Goal: Task Accomplishment & Management: Manage account settings

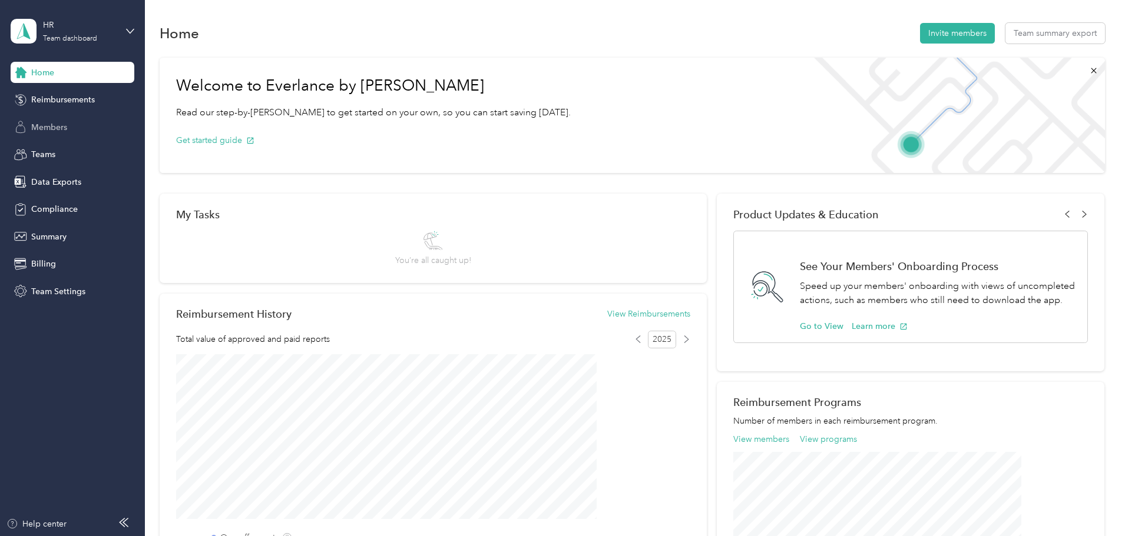
click at [54, 124] on span "Members" at bounding box center [49, 127] width 36 height 12
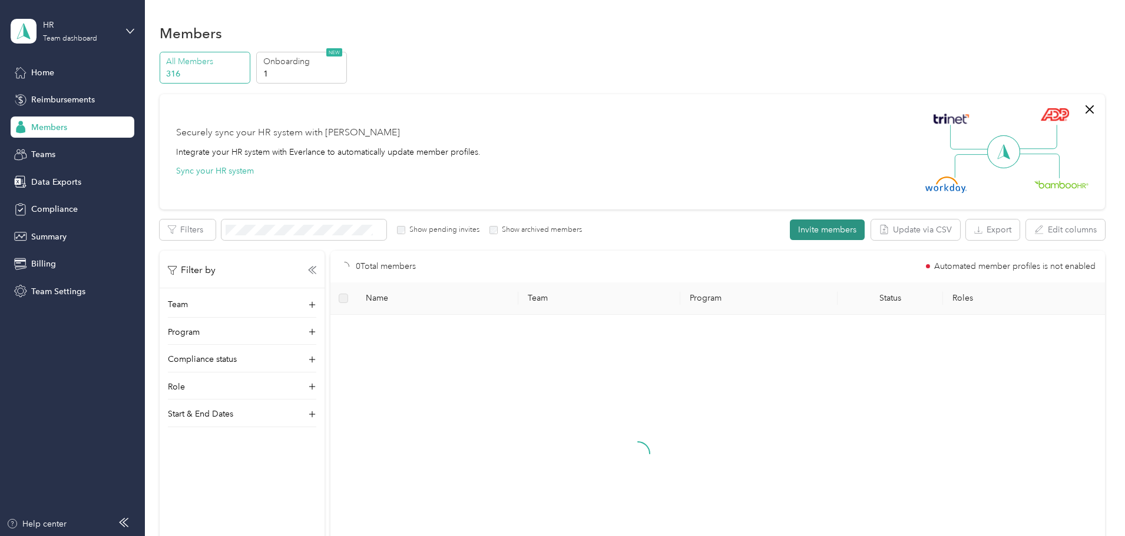
click at [790, 230] on button "Invite members" at bounding box center [827, 230] width 75 height 21
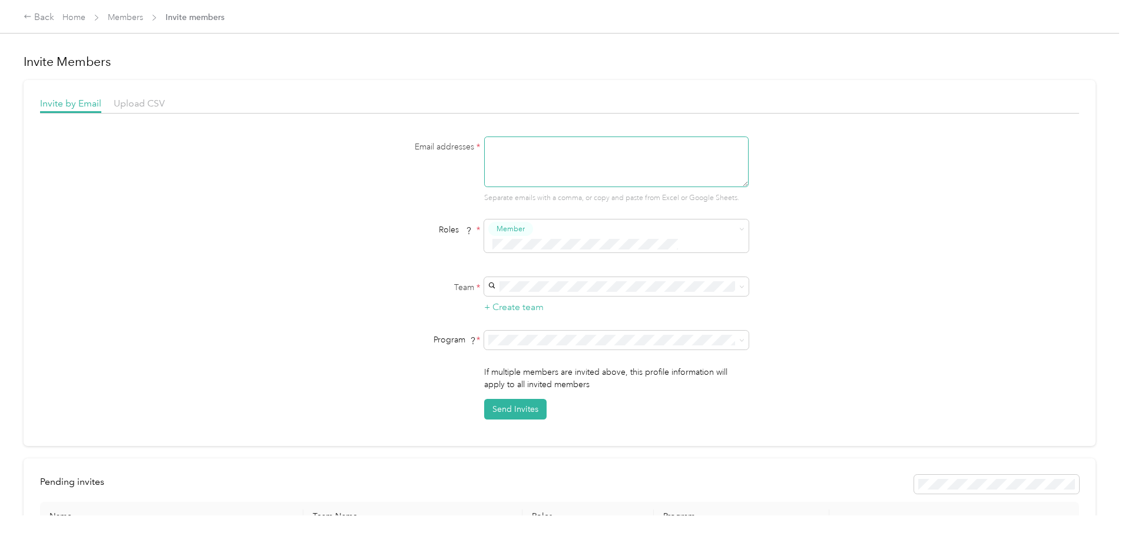
click at [672, 148] on textarea at bounding box center [616, 162] width 264 height 51
paste textarea "[EMAIL_ADDRESS][DOMAIN_NAME]"
type textarea "[EMAIL_ADDRESS][DOMAIN_NAME]"
click at [566, 339] on p "[PERSON_NAME]" at bounding box center [614, 340] width 248 height 12
click at [553, 451] on div "CPM (CPM)" at bounding box center [614, 447] width 248 height 12
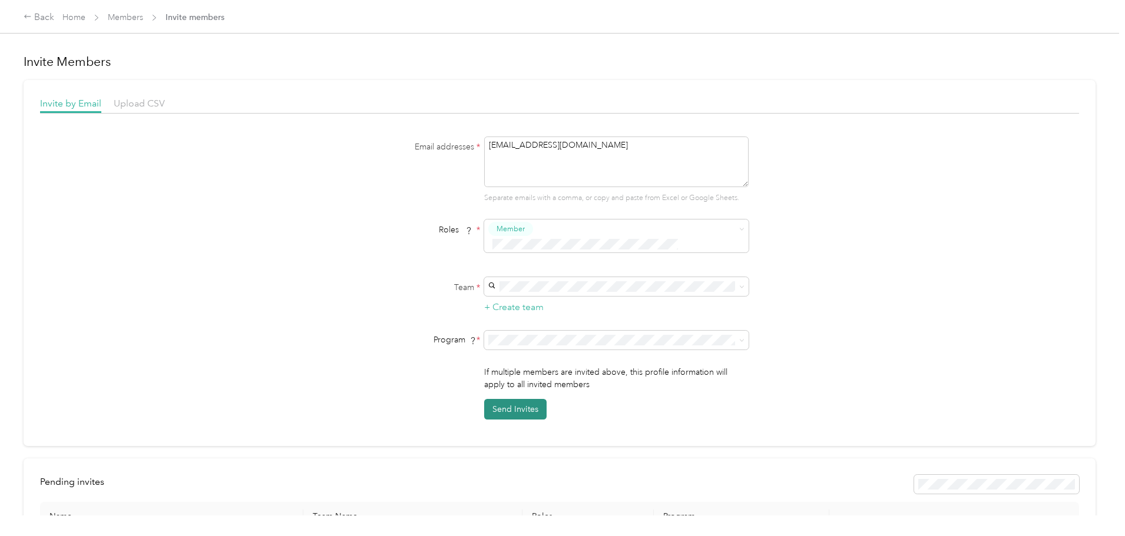
click at [509, 399] on button "Send Invites" at bounding box center [515, 409] width 62 height 21
click at [139, 25] on div "Back Home Members Invite members" at bounding box center [562, 16] width 1125 height 33
click at [54, 22] on div "Back" at bounding box center [39, 18] width 31 height 14
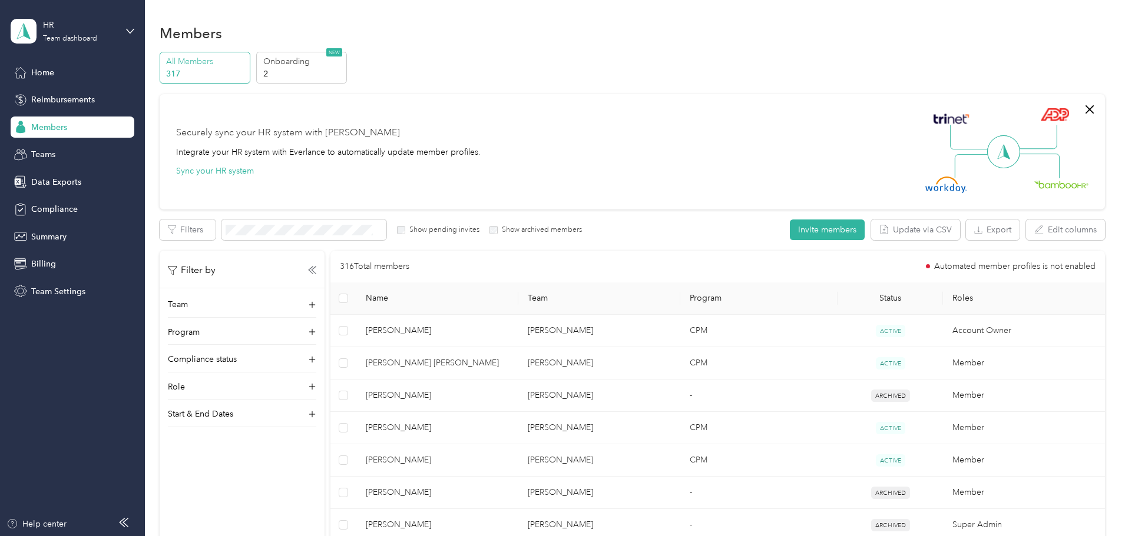
drag, startPoint x: 720, startPoint y: 58, endPoint x: 577, endPoint y: 5, distance: 152.6
